Goal: Task Accomplishment & Management: Manage account settings

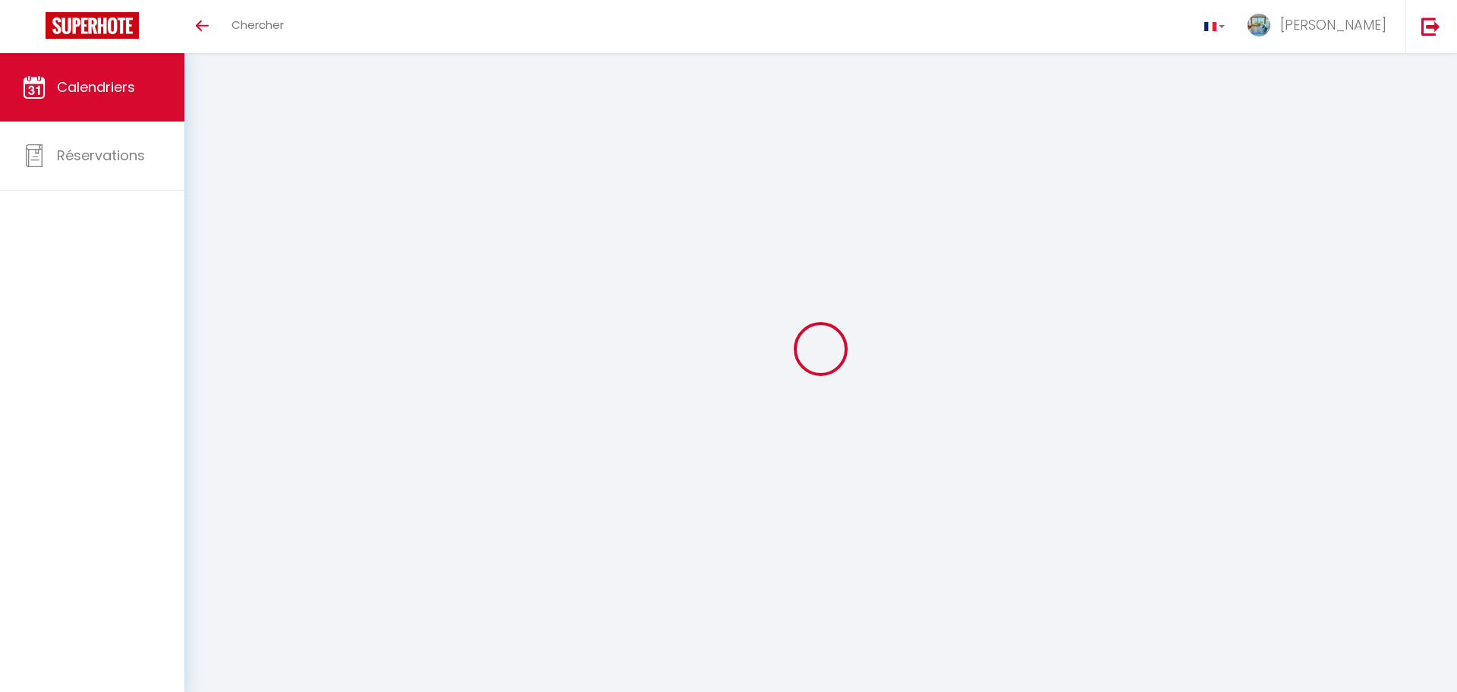
select select
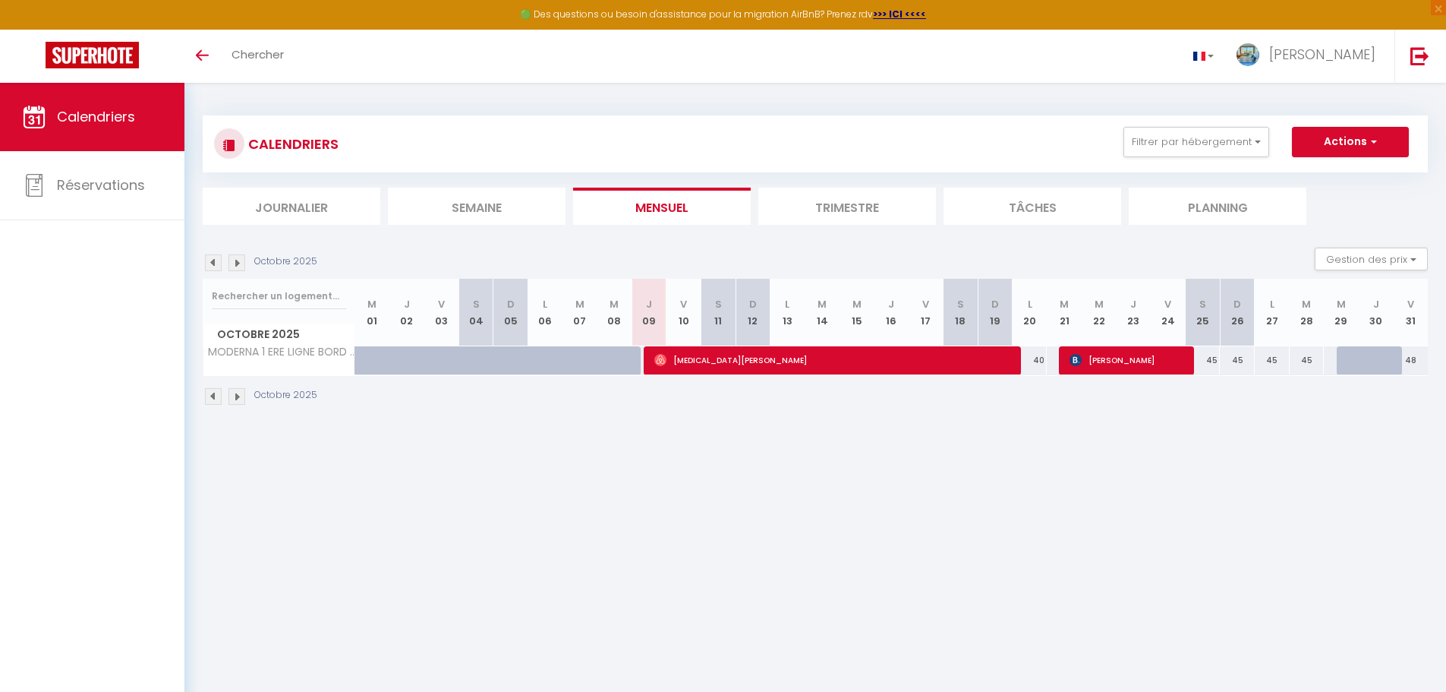
select select
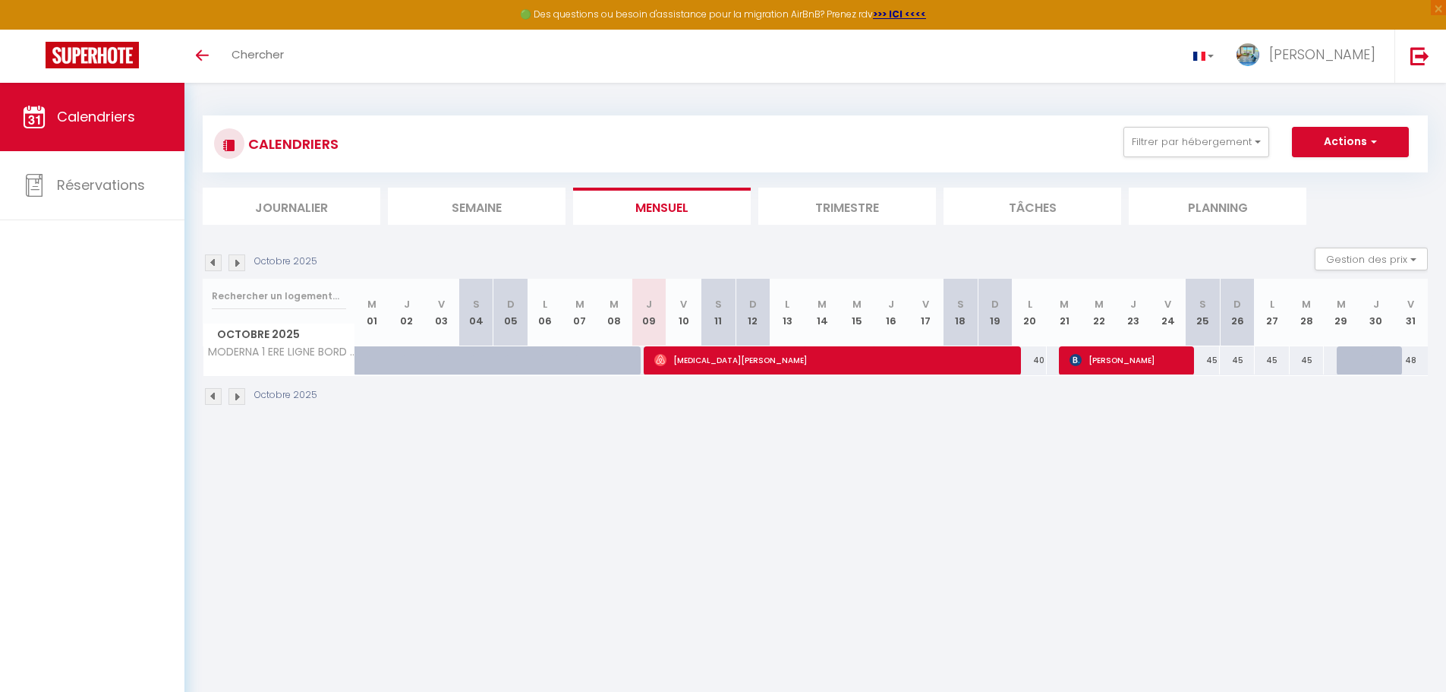
select select
click at [891, 361] on span "[MEDICAL_DATA][PERSON_NAME]" at bounding box center [834, 359] width 361 height 29
select select "OK"
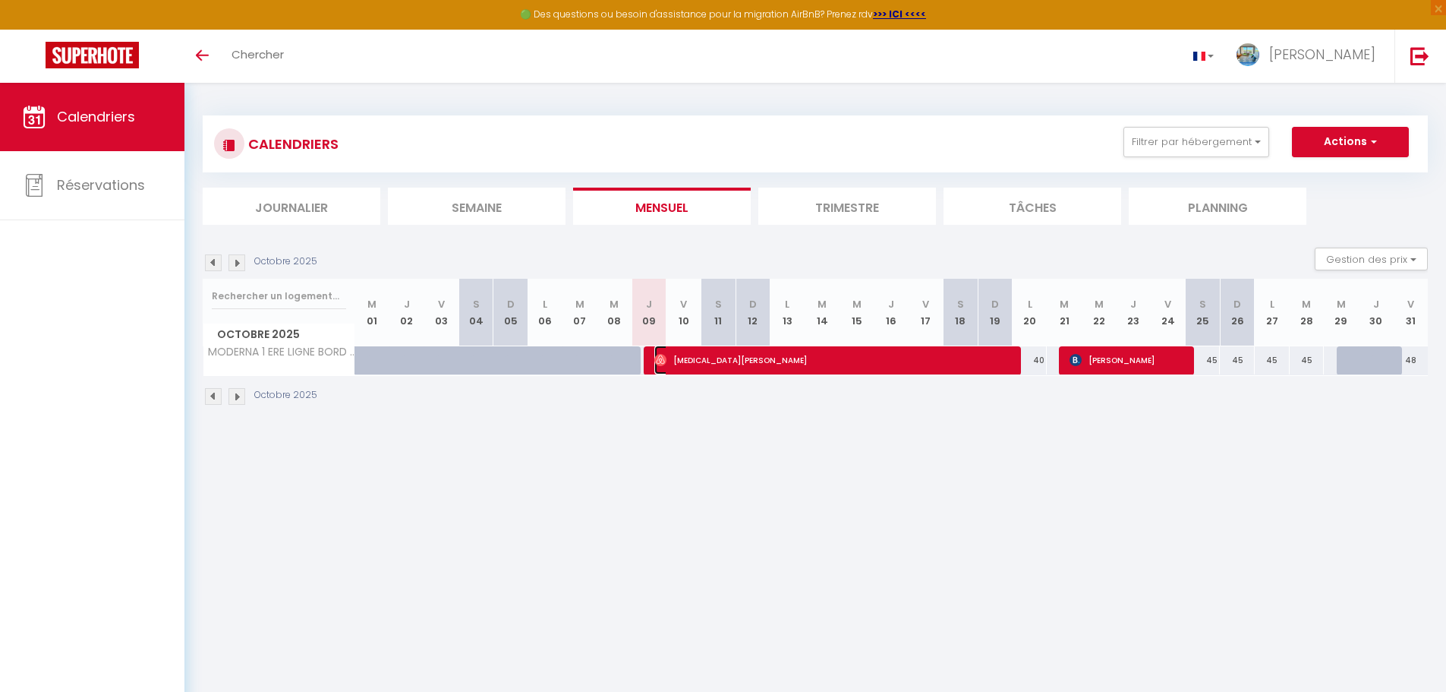
select select "0"
select select "1"
select select
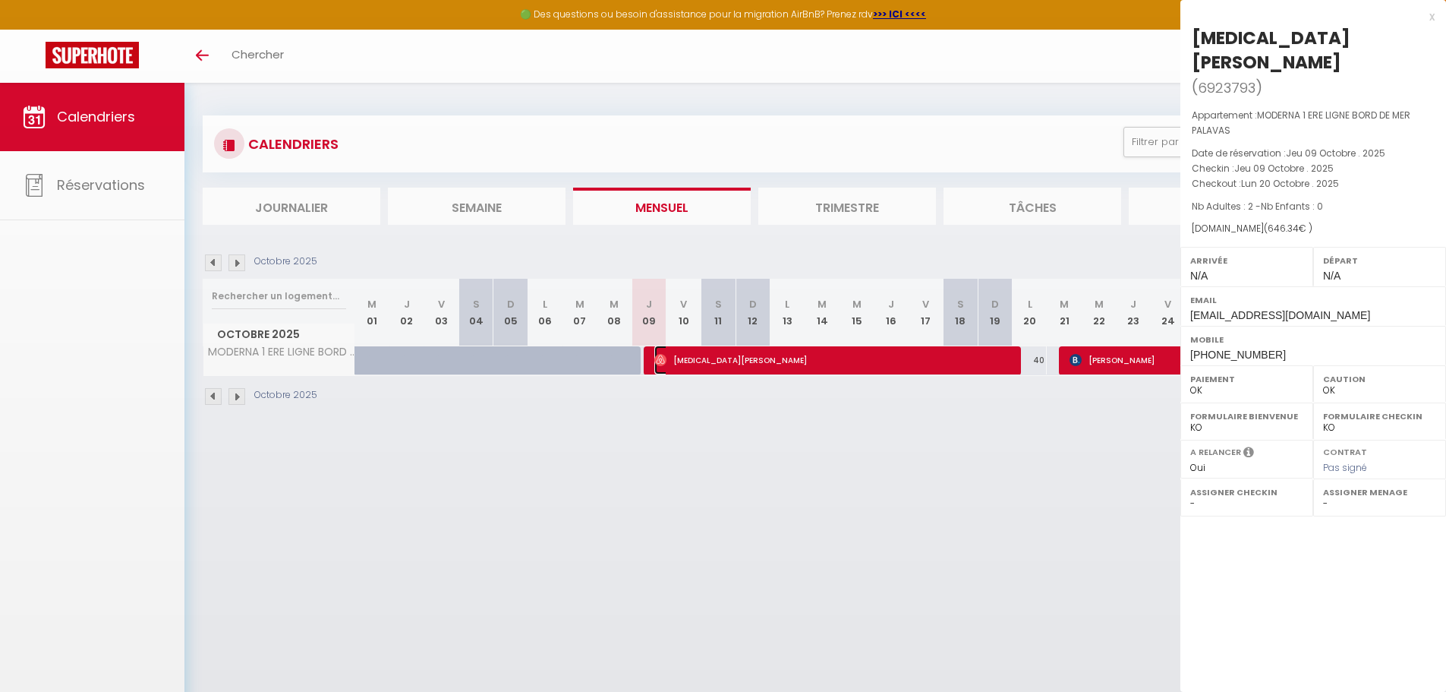
select select "42629"
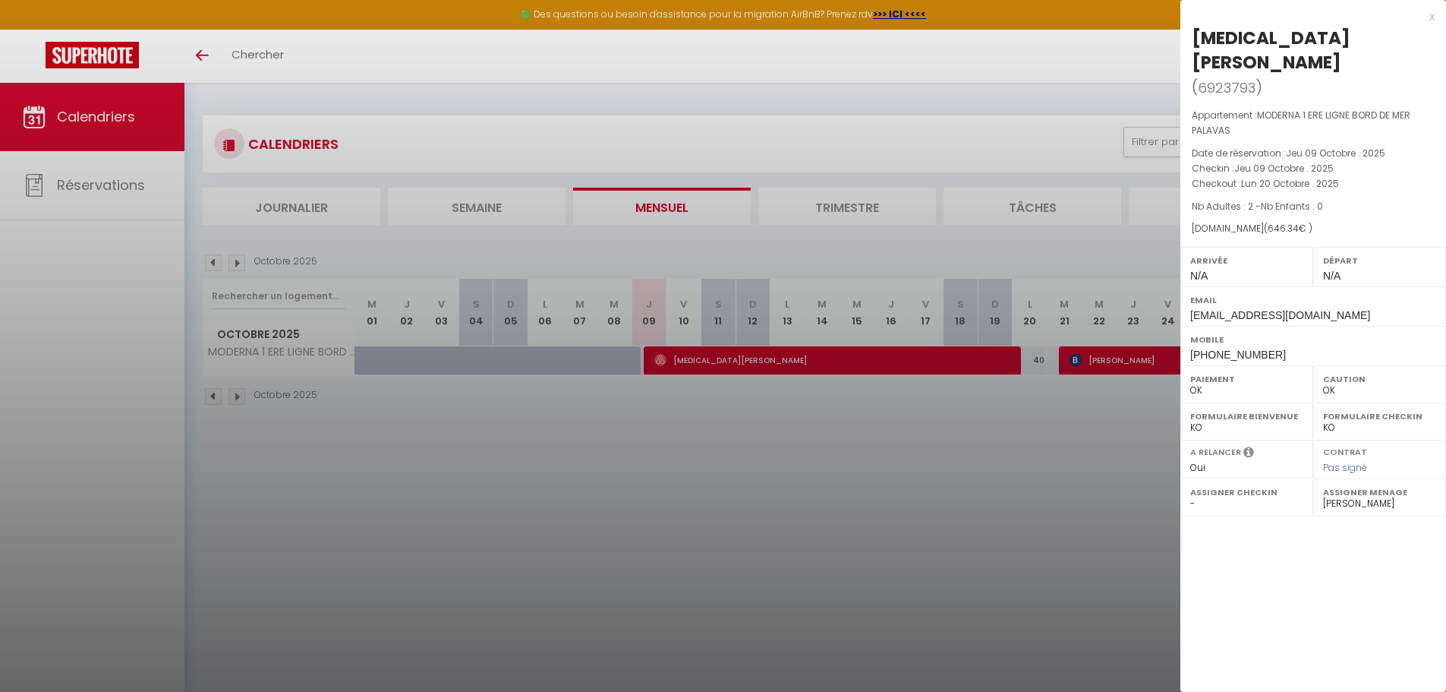
drag, startPoint x: 586, startPoint y: 357, endPoint x: 556, endPoint y: 355, distance: 29.6
click at [556, 355] on div at bounding box center [723, 346] width 1446 height 692
